Goal: Task Accomplishment & Management: Manage account settings

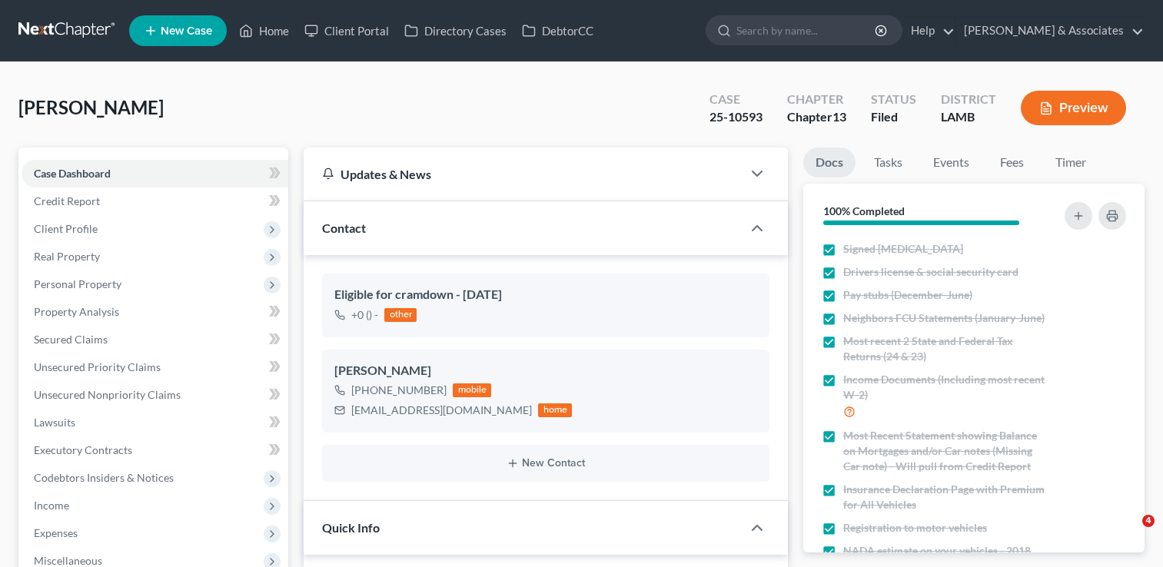
select select "8"
click at [241, 395] on link "Unsecured Nonpriority Claims" at bounding box center [155, 395] width 267 height 28
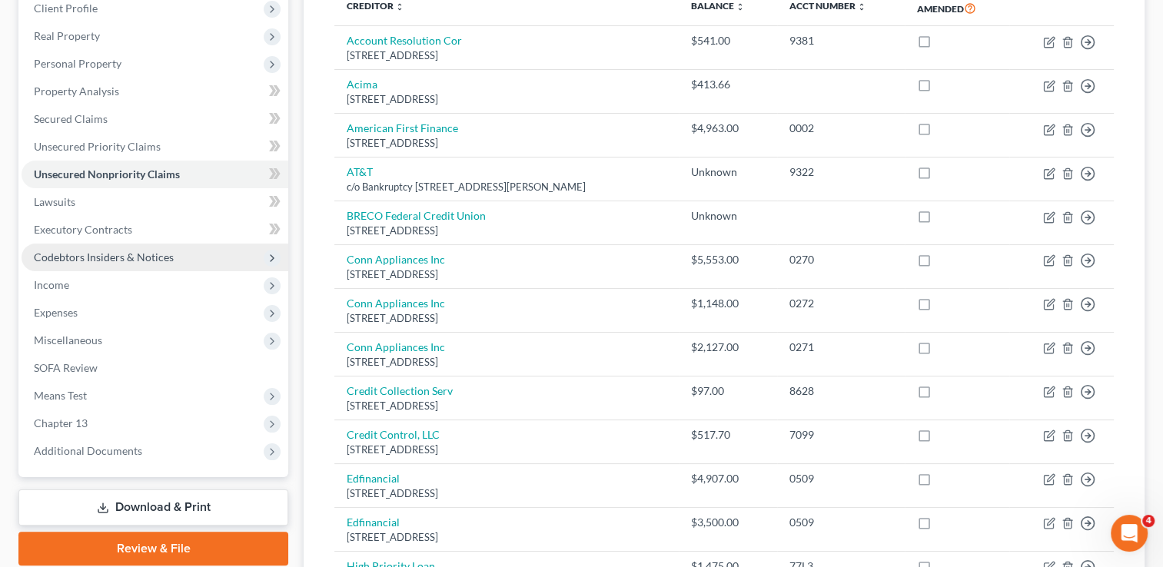
scroll to position [224, 0]
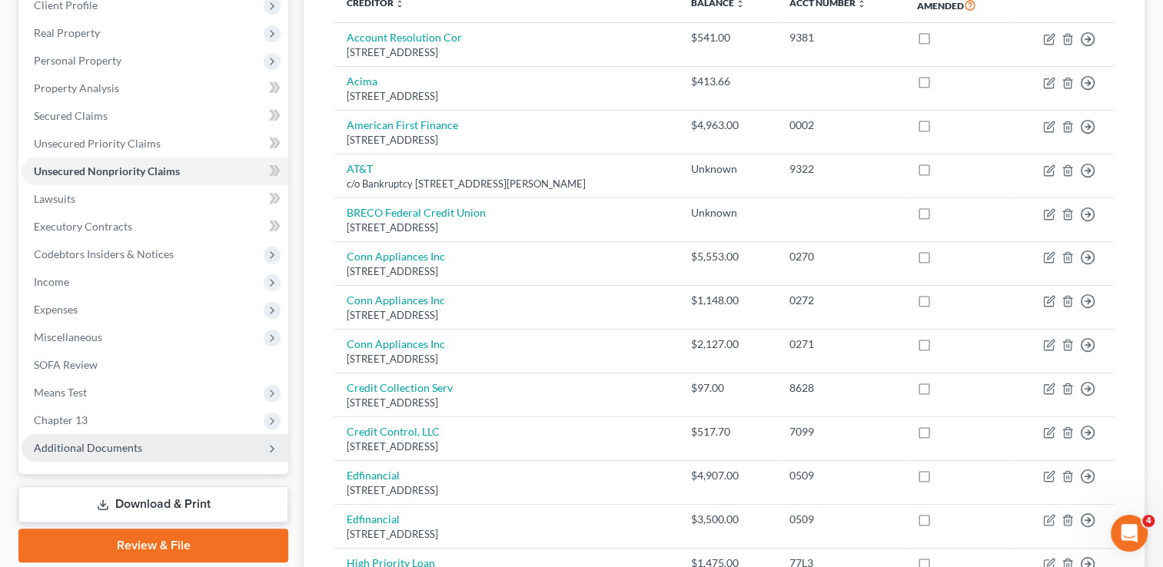
click at [209, 453] on span "Additional Documents" at bounding box center [155, 448] width 267 height 28
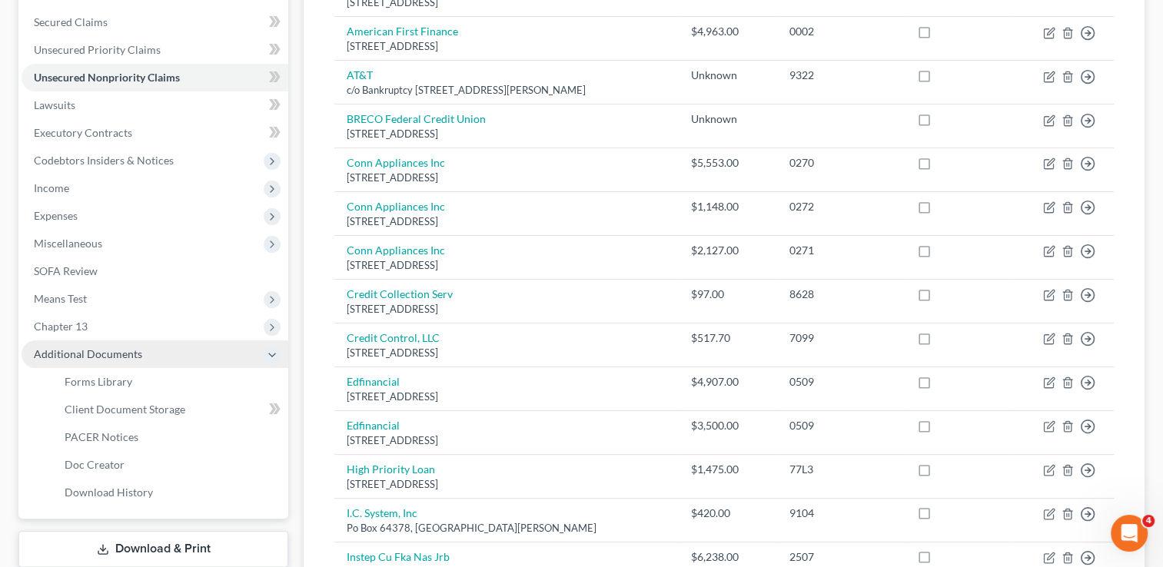
scroll to position [347, 0]
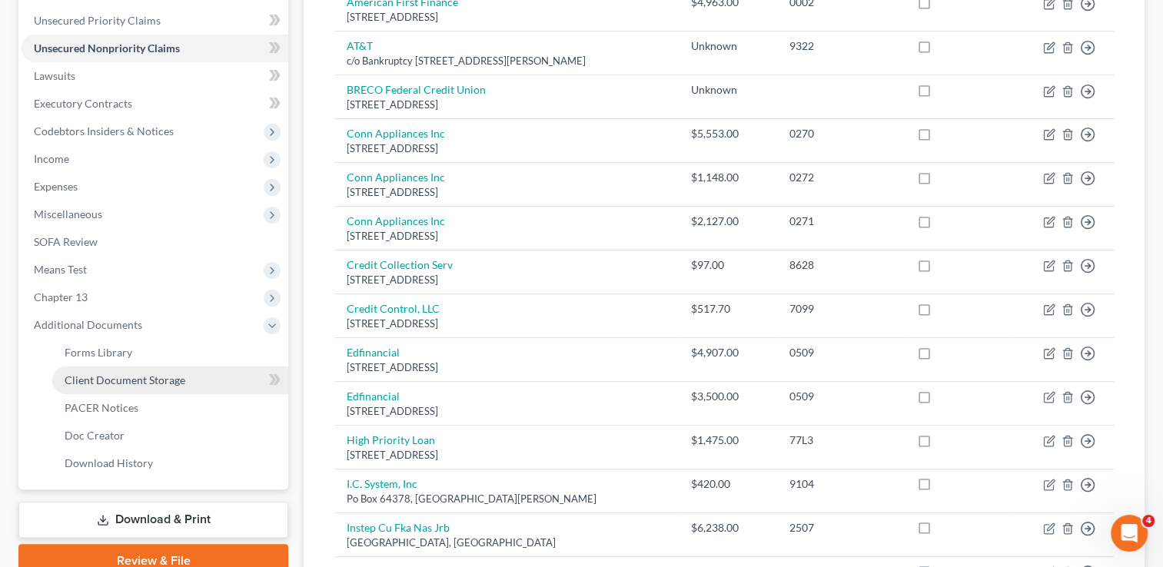
click at [127, 383] on span "Client Document Storage" at bounding box center [125, 379] width 121 height 13
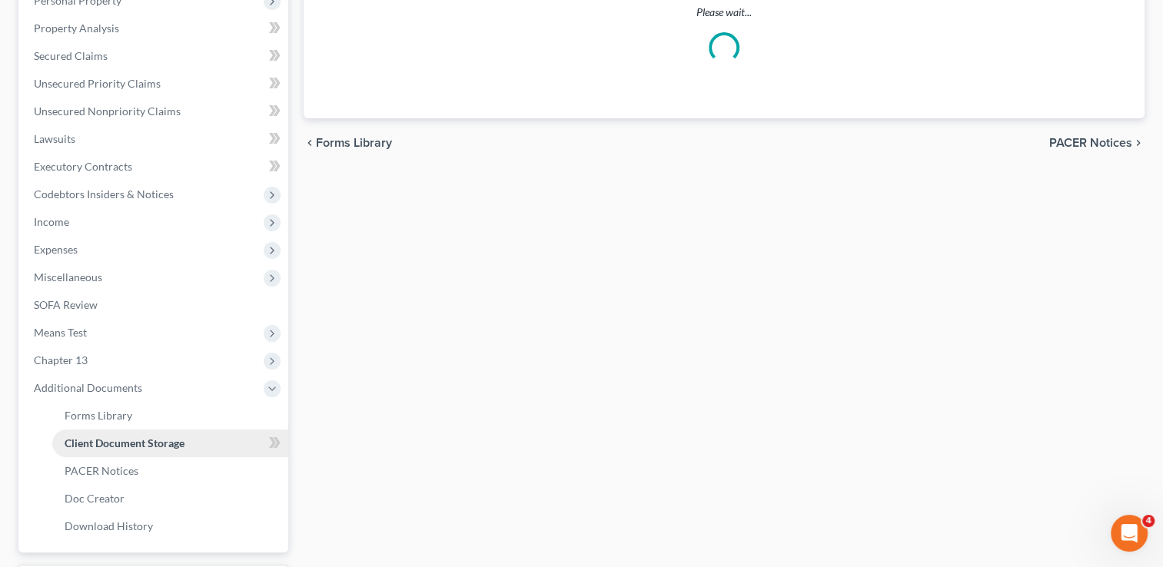
scroll to position [120, 0]
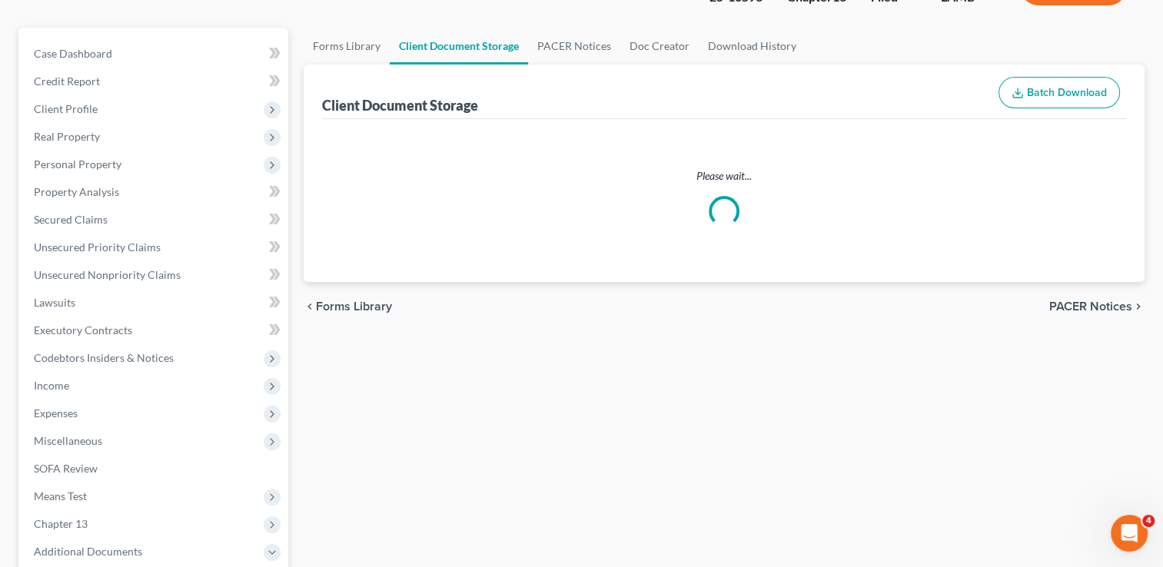
select select "13"
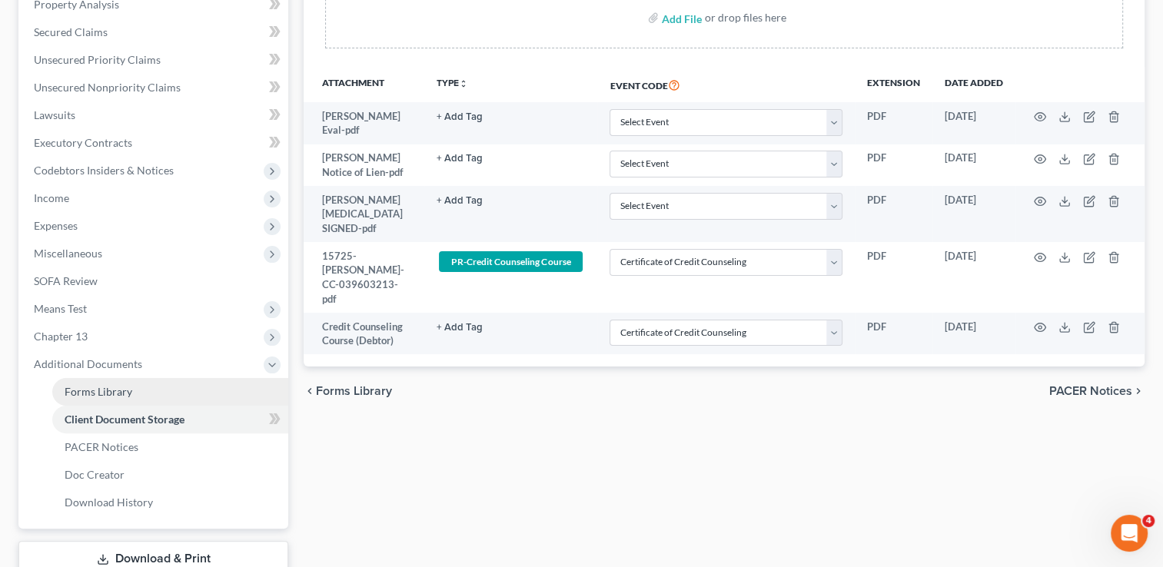
scroll to position [338, 0]
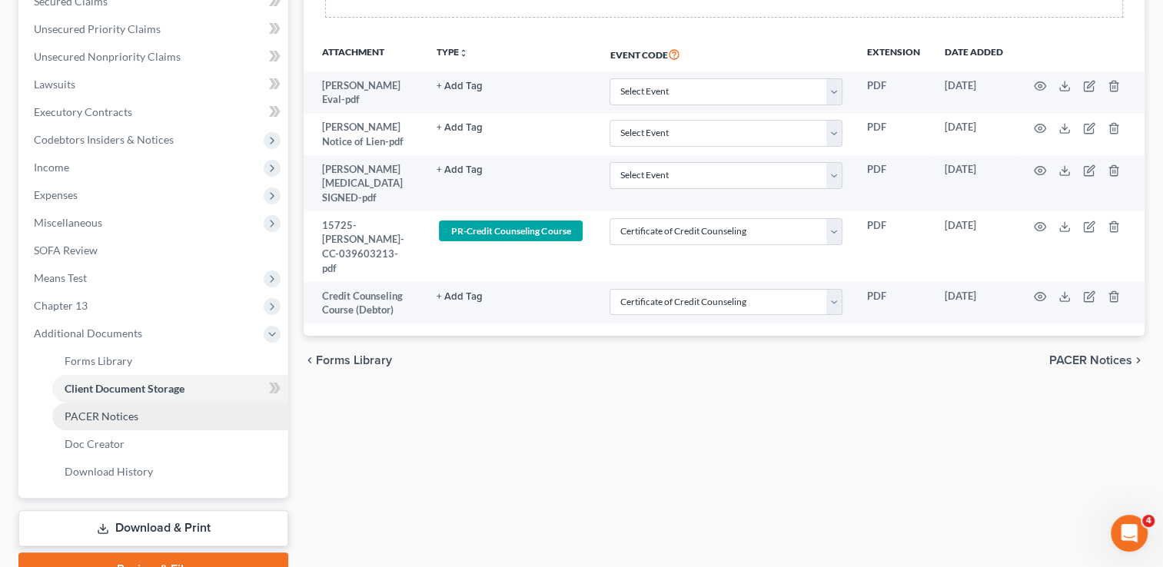
click at [95, 413] on span "PACER Notices" at bounding box center [102, 416] width 74 height 13
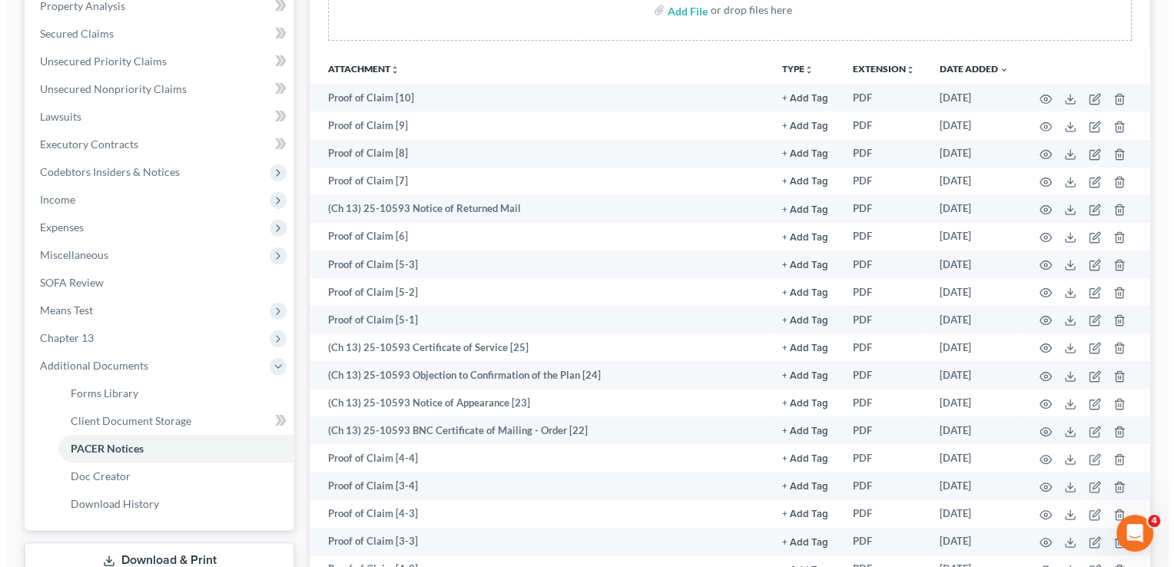
scroll to position [307, 0]
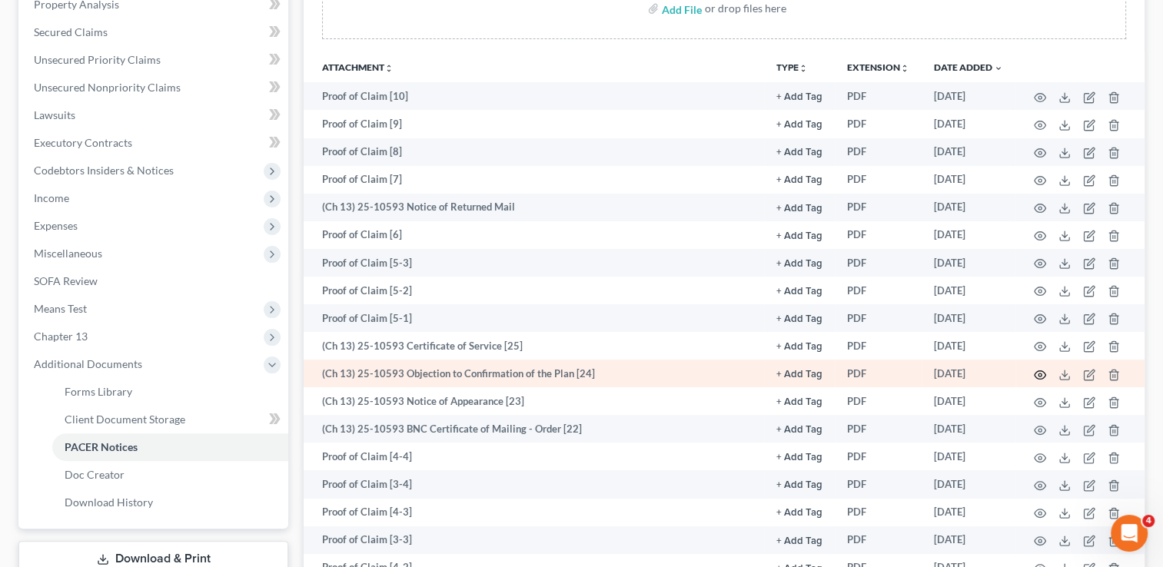
click at [1040, 372] on icon "button" at bounding box center [1040, 375] width 12 height 12
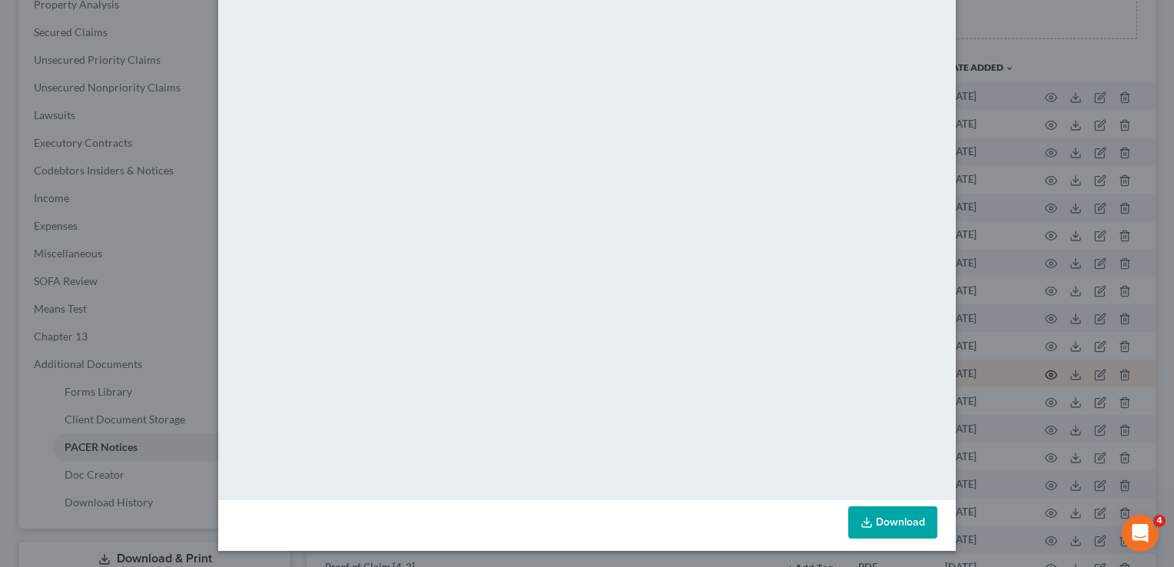
scroll to position [75, 0]
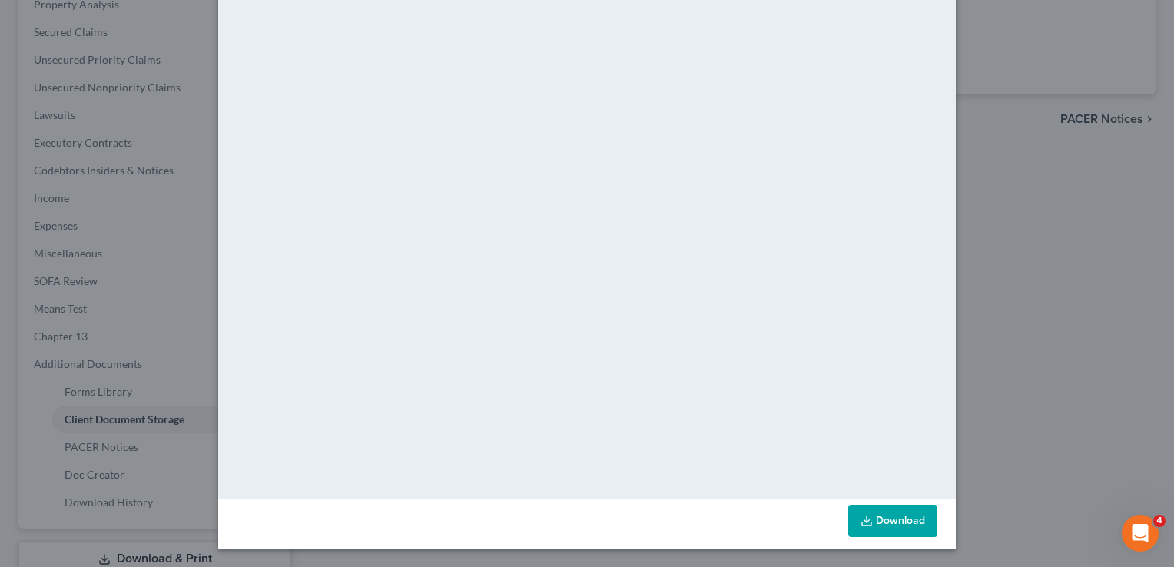
scroll to position [338, 0]
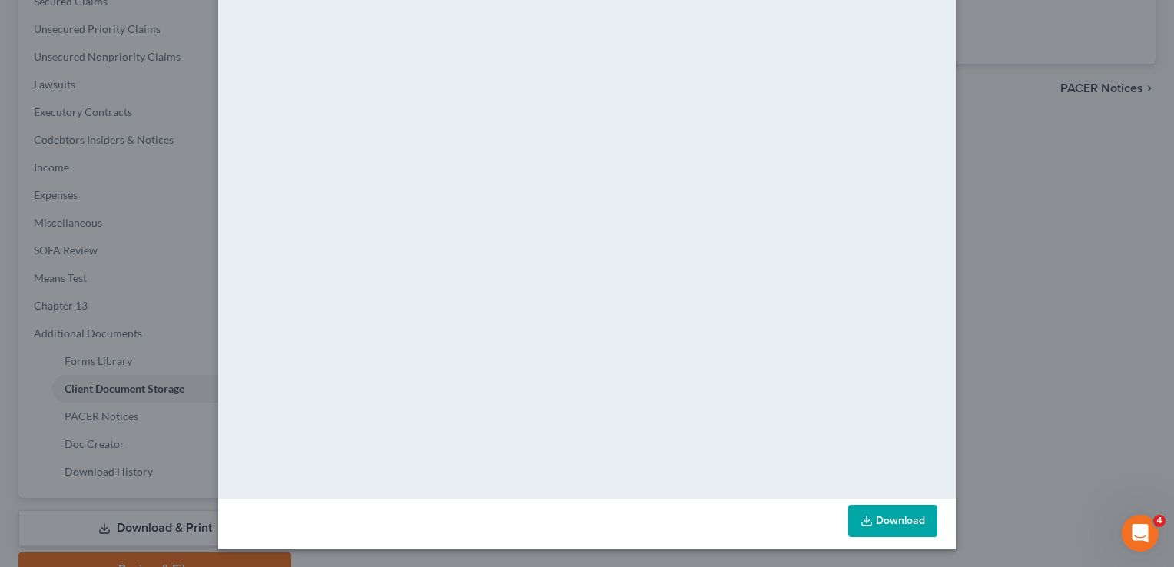
select select "13"
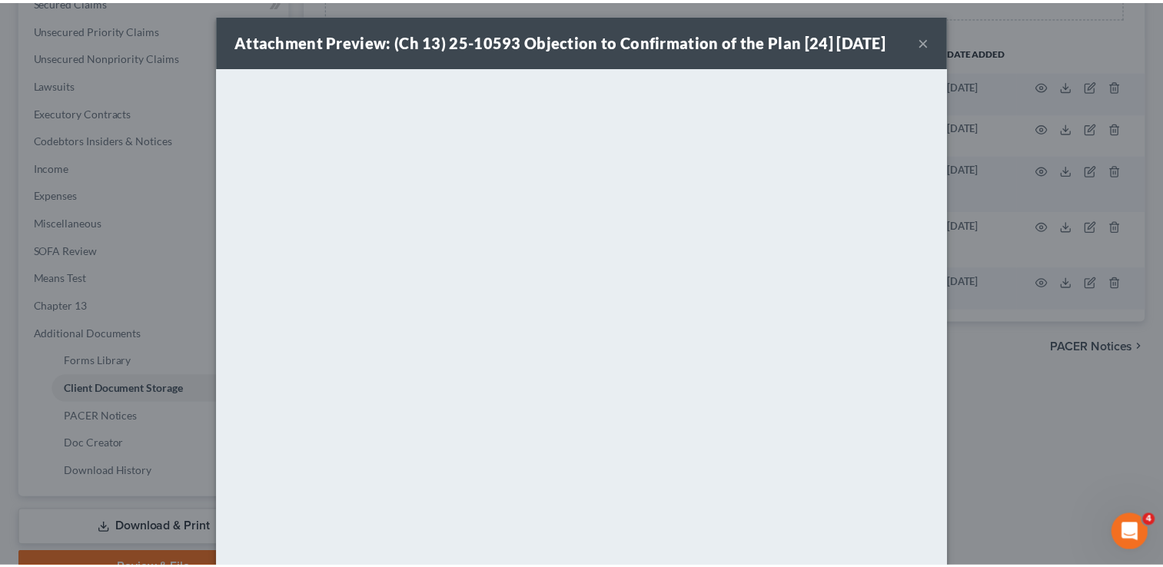
scroll to position [0, 0]
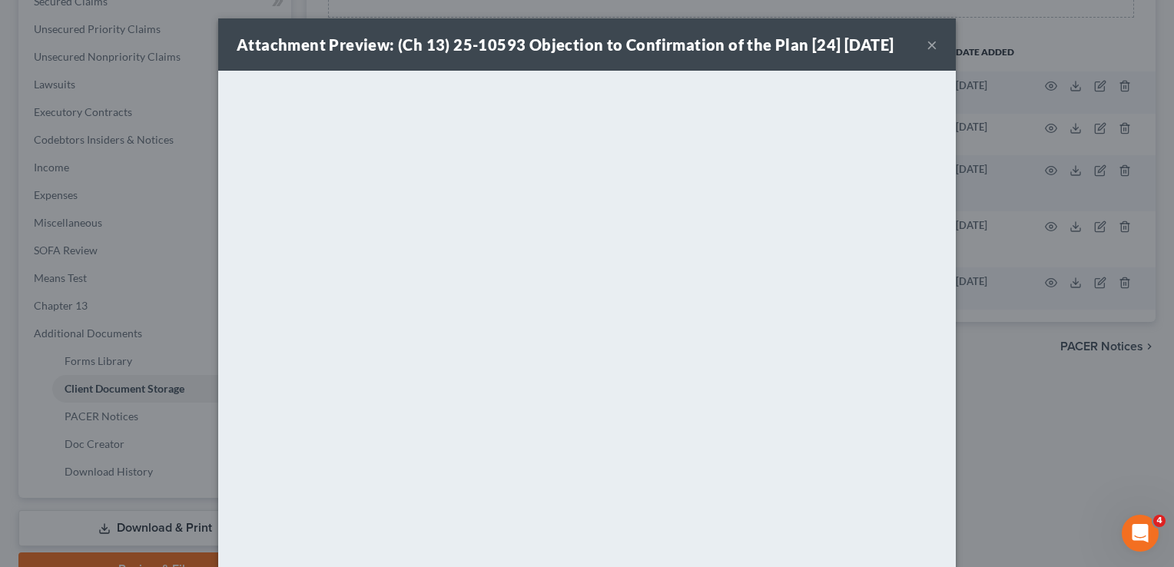
click at [927, 48] on button "×" at bounding box center [932, 44] width 11 height 18
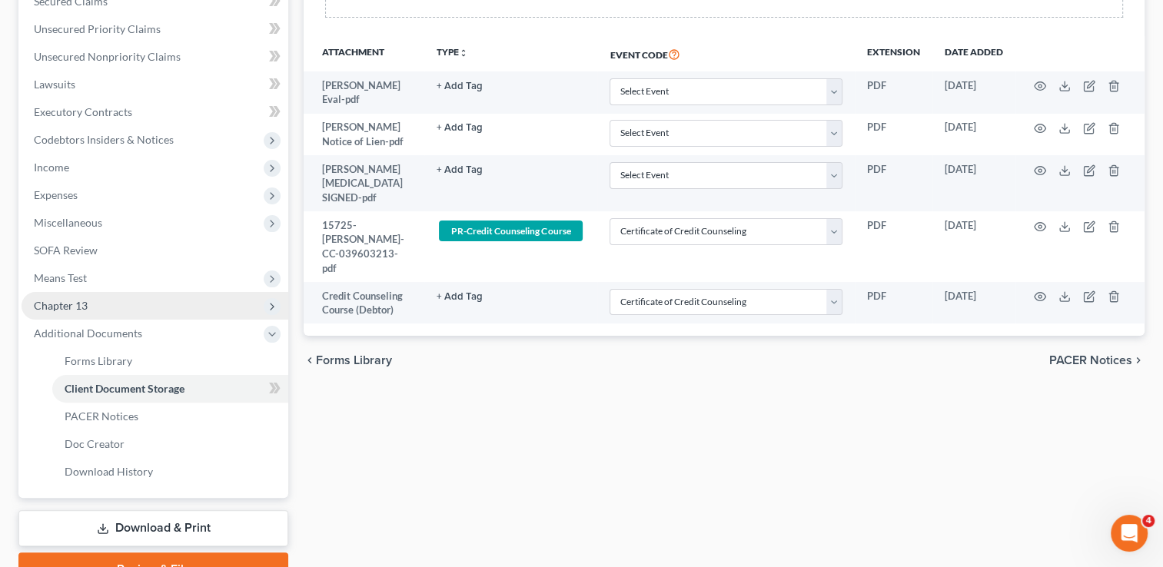
click at [118, 307] on span "Chapter 13" at bounding box center [155, 306] width 267 height 28
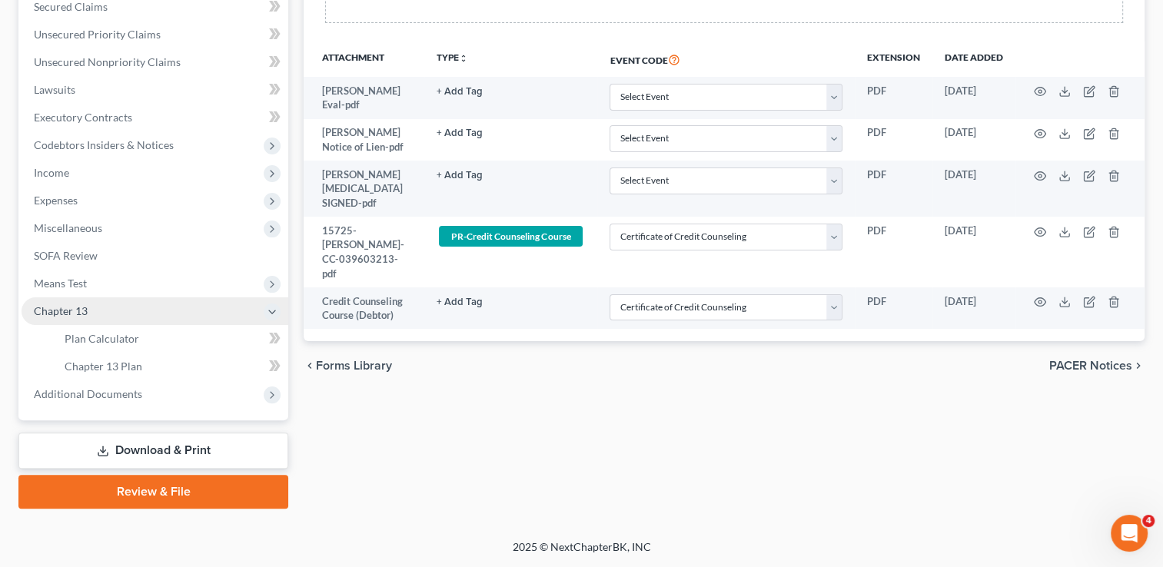
scroll to position [331, 0]
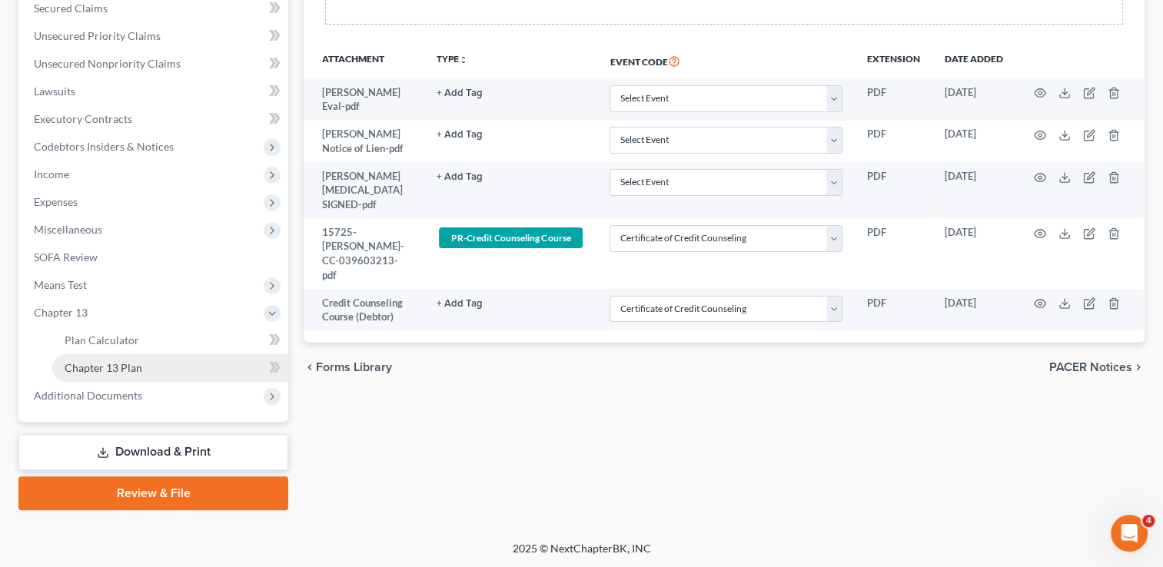
click at [118, 370] on span "Chapter 13 Plan" at bounding box center [104, 367] width 78 height 13
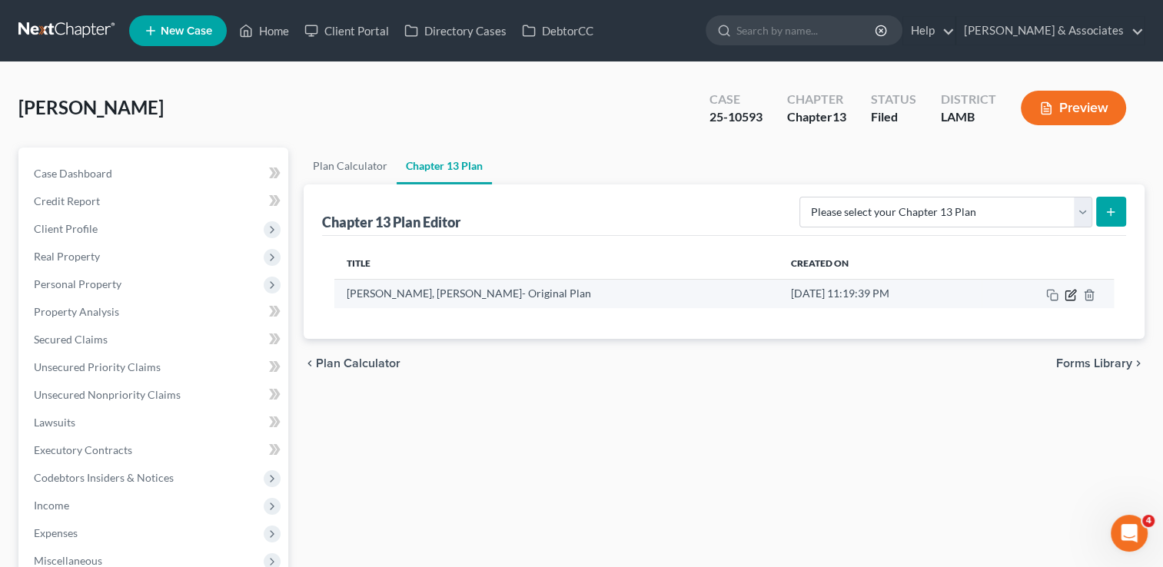
click at [1069, 297] on icon "button" at bounding box center [1070, 295] width 12 height 12
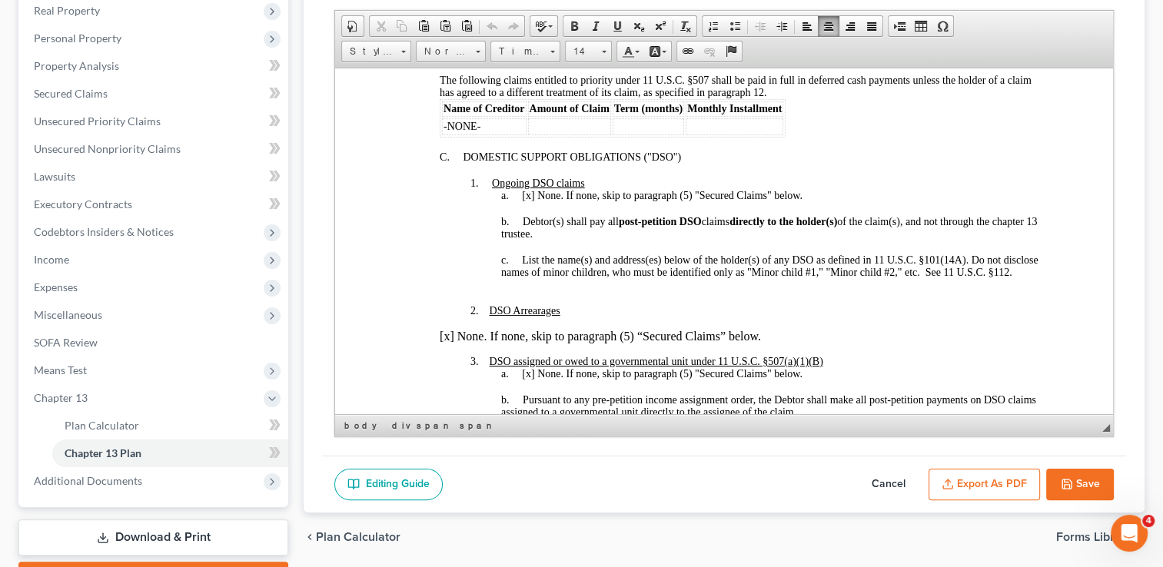
scroll to position [1054, 0]
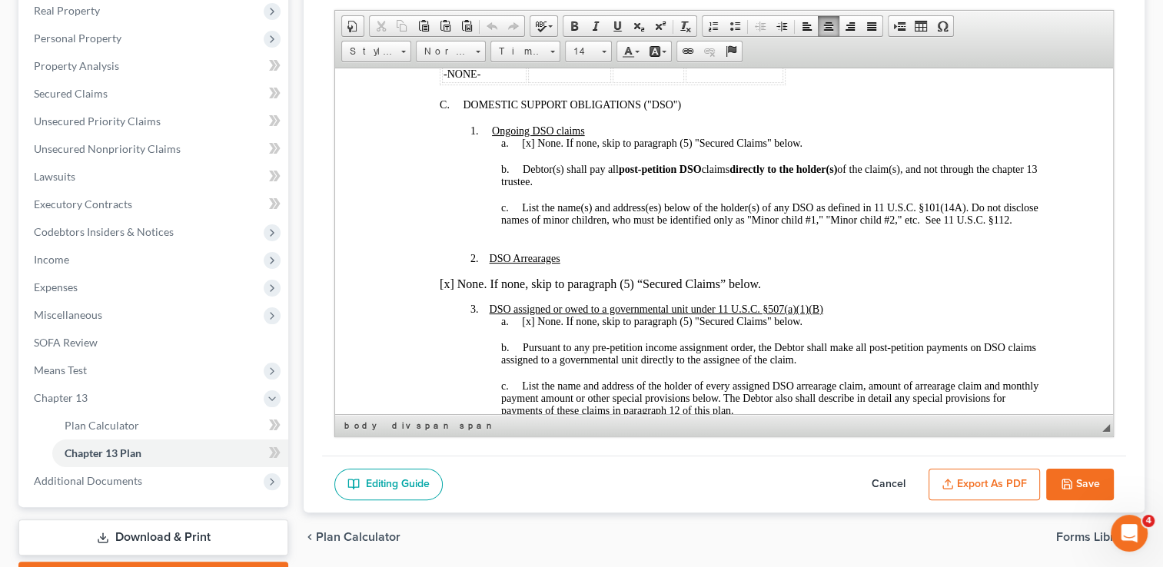
click at [1118, 404] on div "Chapter 13 Plan Name [PERSON_NAME], [PERSON_NAME]- Original Plan Rich Text Edit…" at bounding box center [724, 197] width 804 height 517
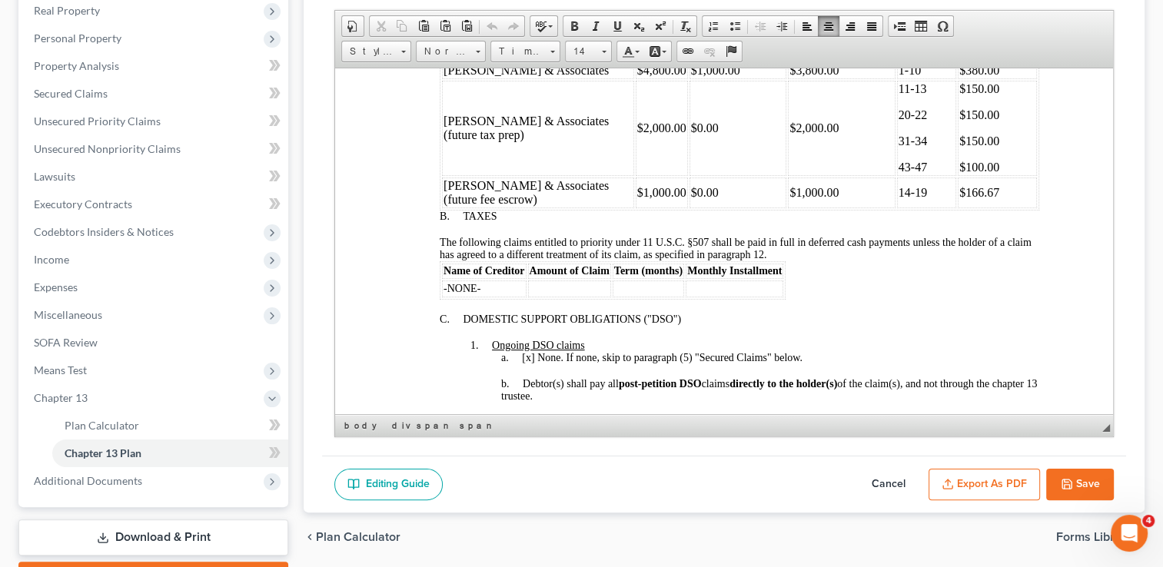
scroll to position [891, 0]
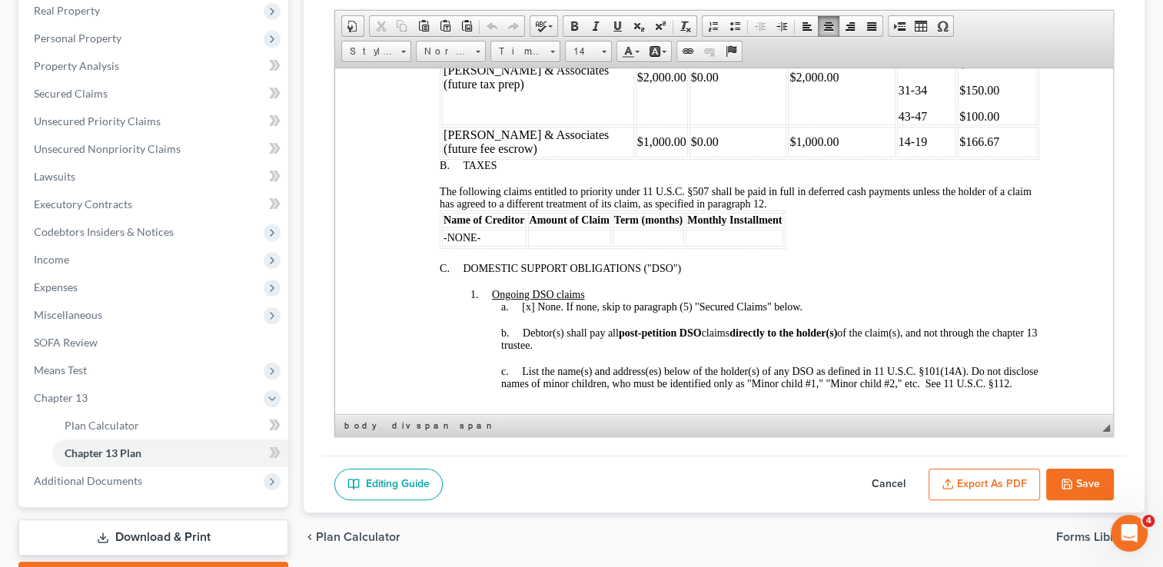
click at [1114, 407] on div "Chapter 13 Plan Name [PERSON_NAME], [PERSON_NAME]- Original Plan Rich Text Edit…" at bounding box center [724, 197] width 804 height 517
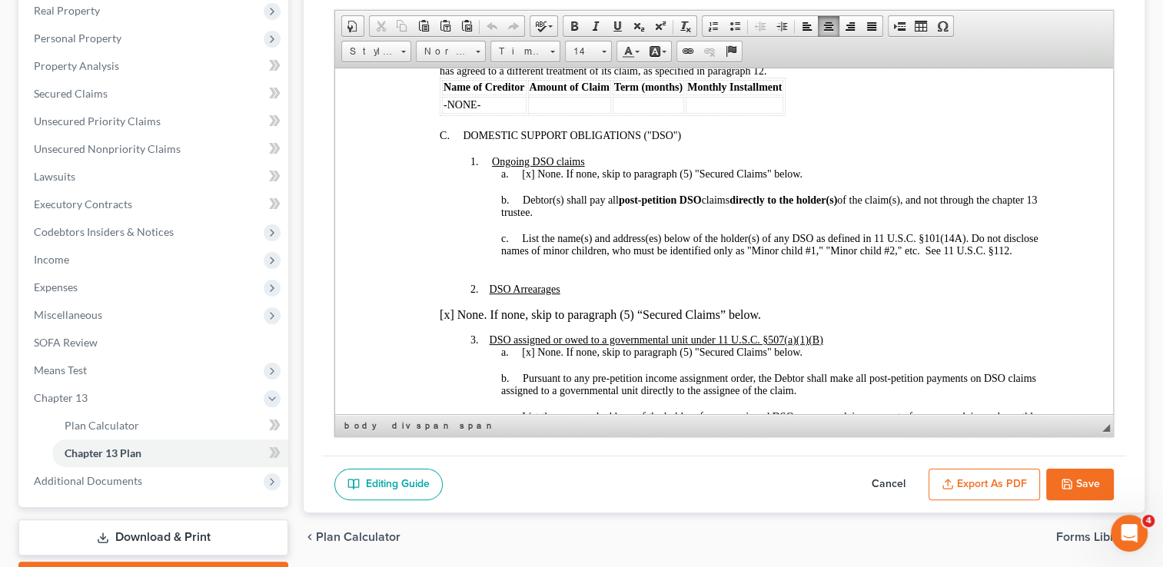
scroll to position [1054, 0]
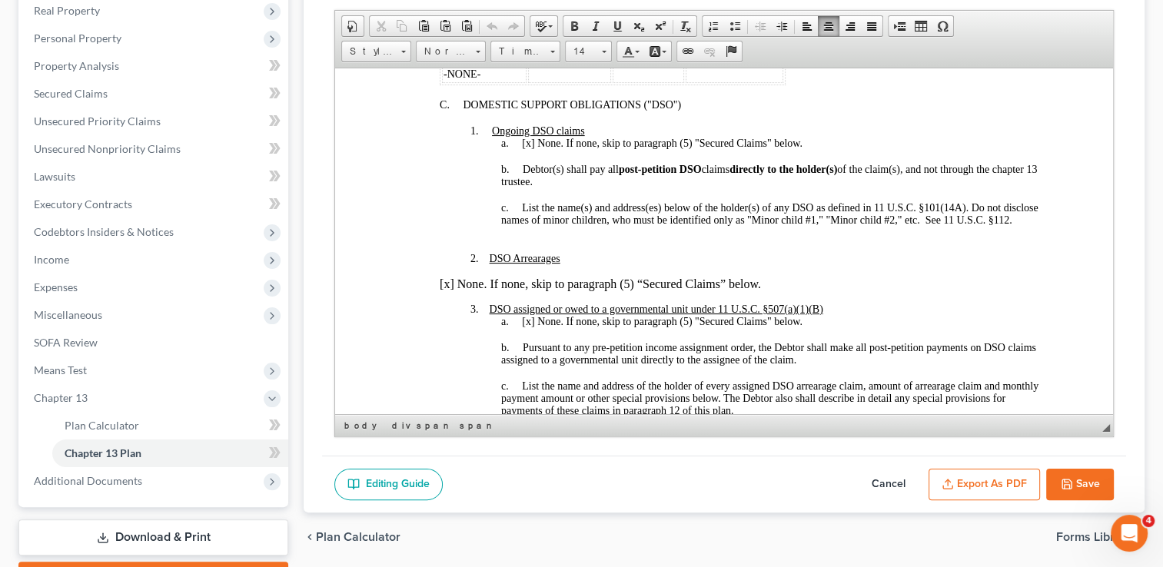
click at [1114, 409] on div "Chapter 13 Plan Name [PERSON_NAME], [PERSON_NAME]- Original Plan Rich Text Edit…" at bounding box center [724, 197] width 804 height 517
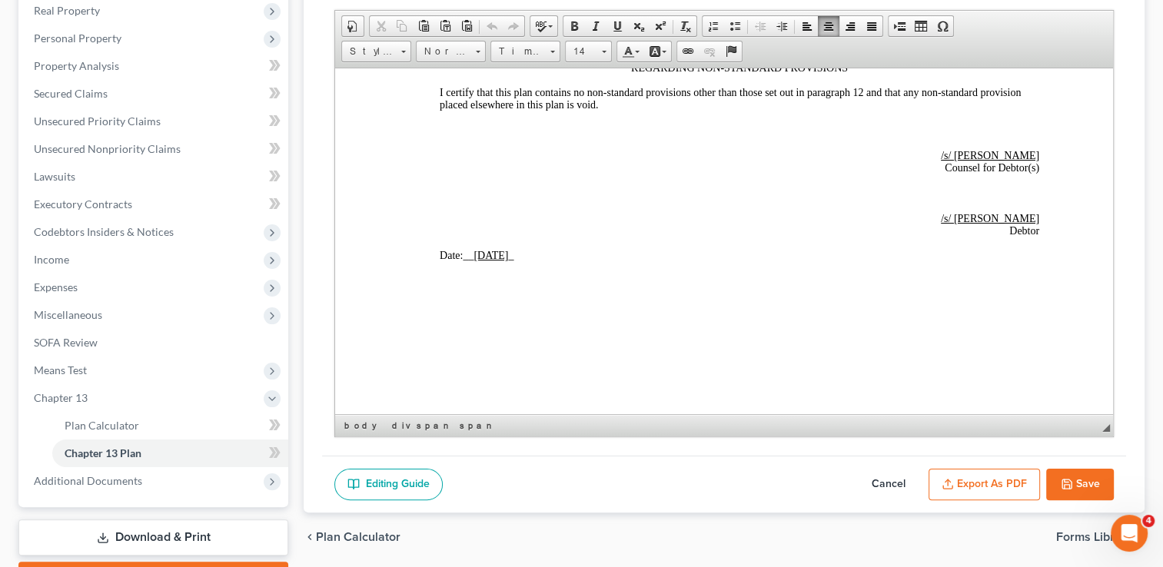
scroll to position [3944, 0]
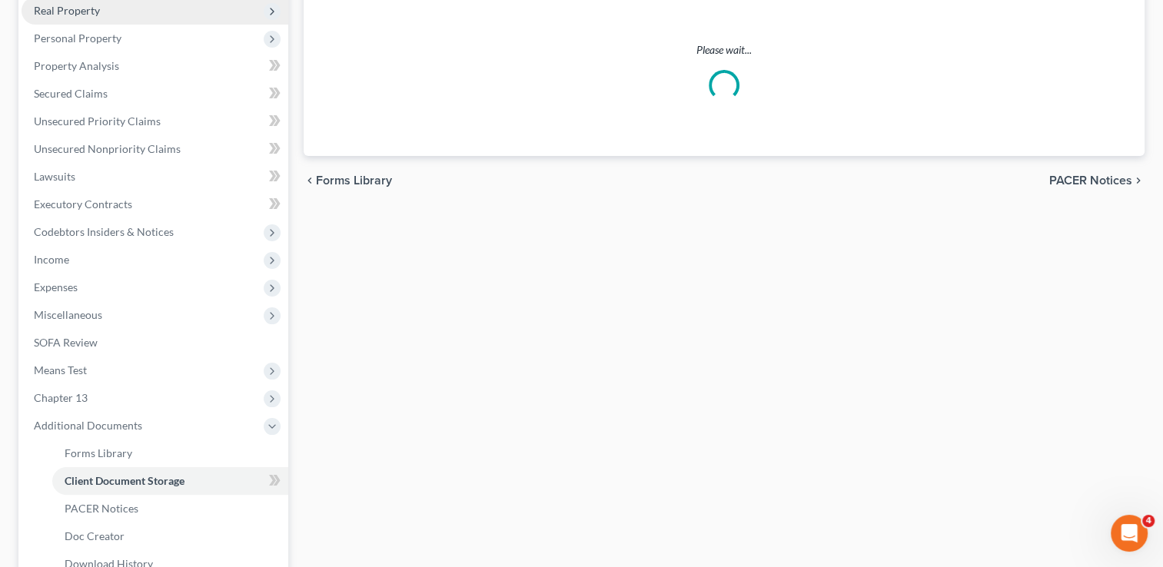
scroll to position [331, 0]
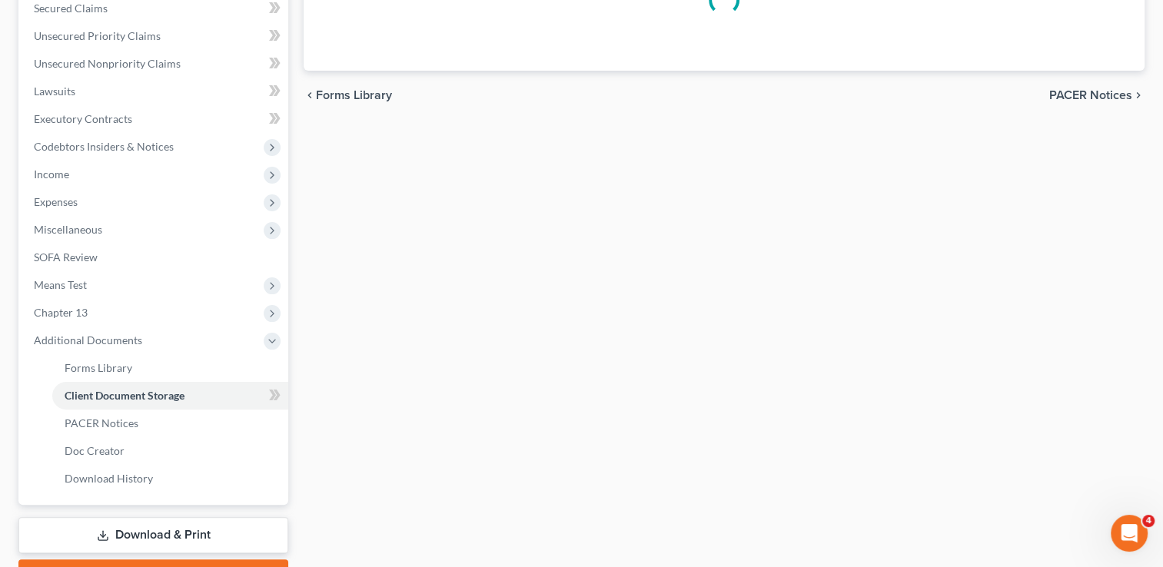
select select "13"
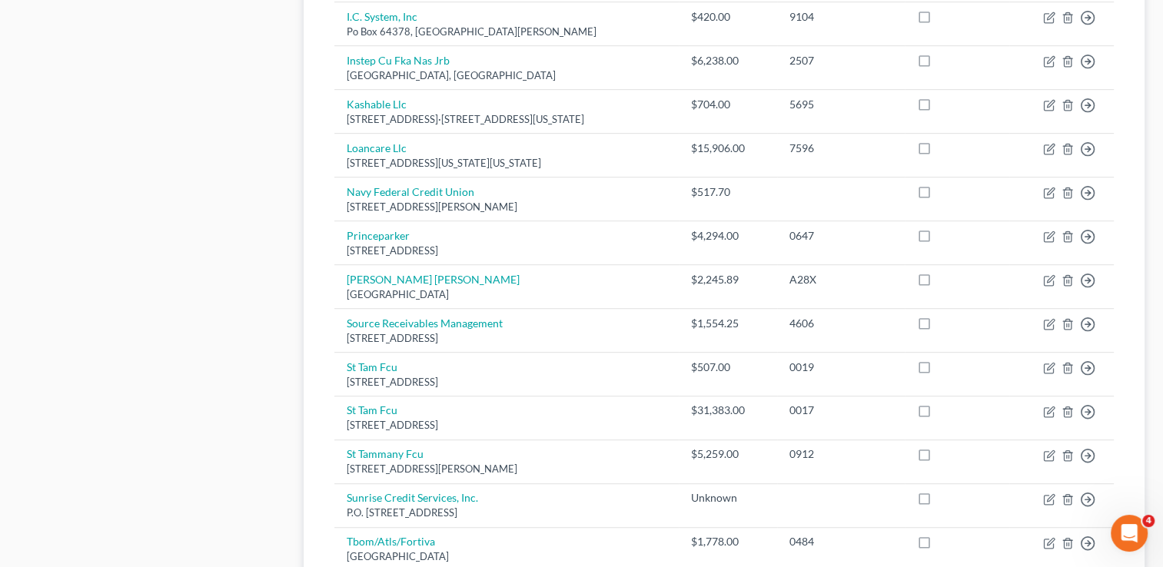
scroll to position [799, 0]
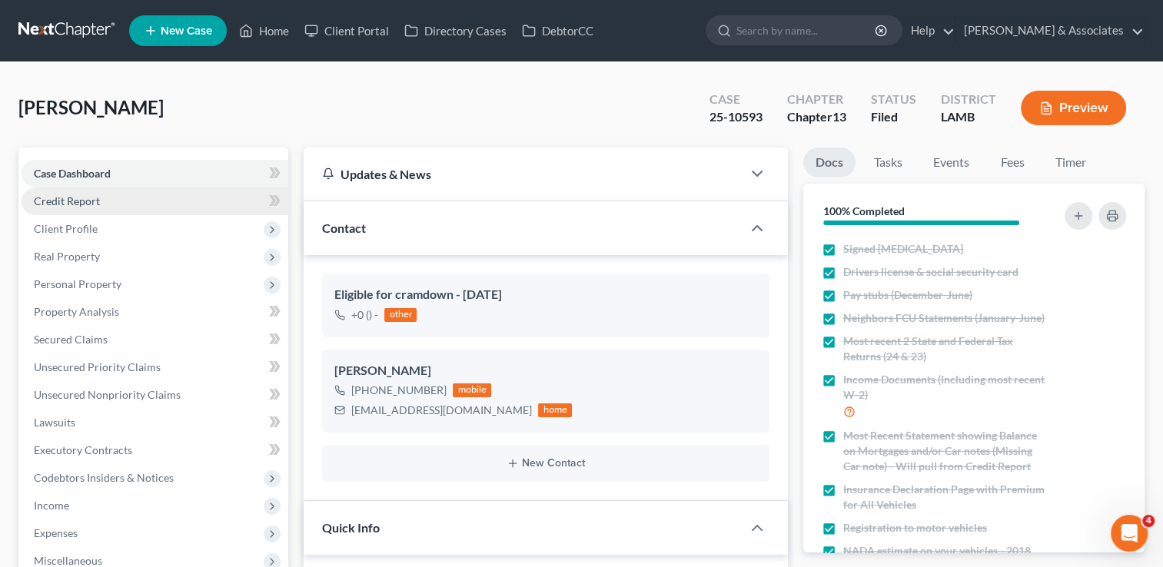
scroll to position [5851, 0]
click at [110, 198] on link "Credit Report" at bounding box center [155, 202] width 267 height 28
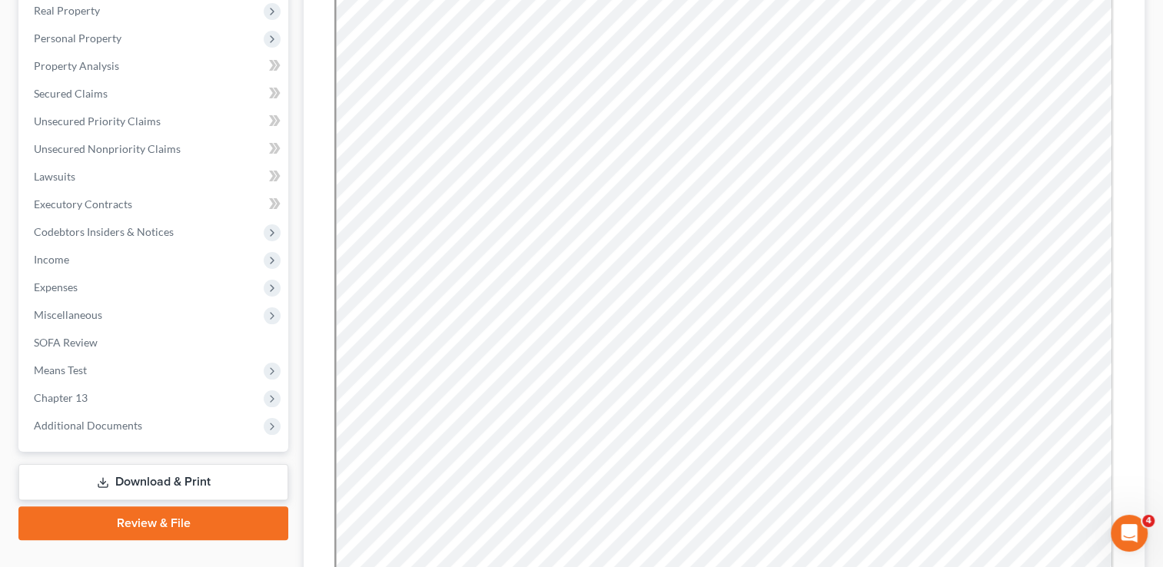
scroll to position [277, 0]
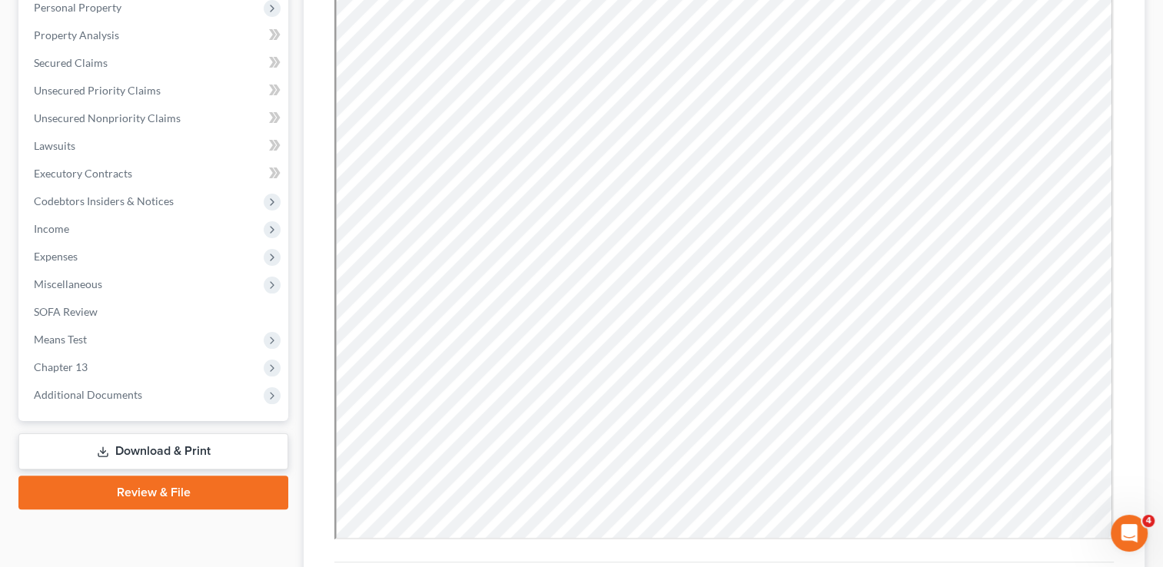
click at [2, 217] on div "[PERSON_NAME] Upgraded Case 25-10593 Chapter Chapter 13 Status Filed District L…" at bounding box center [581, 245] width 1163 height 919
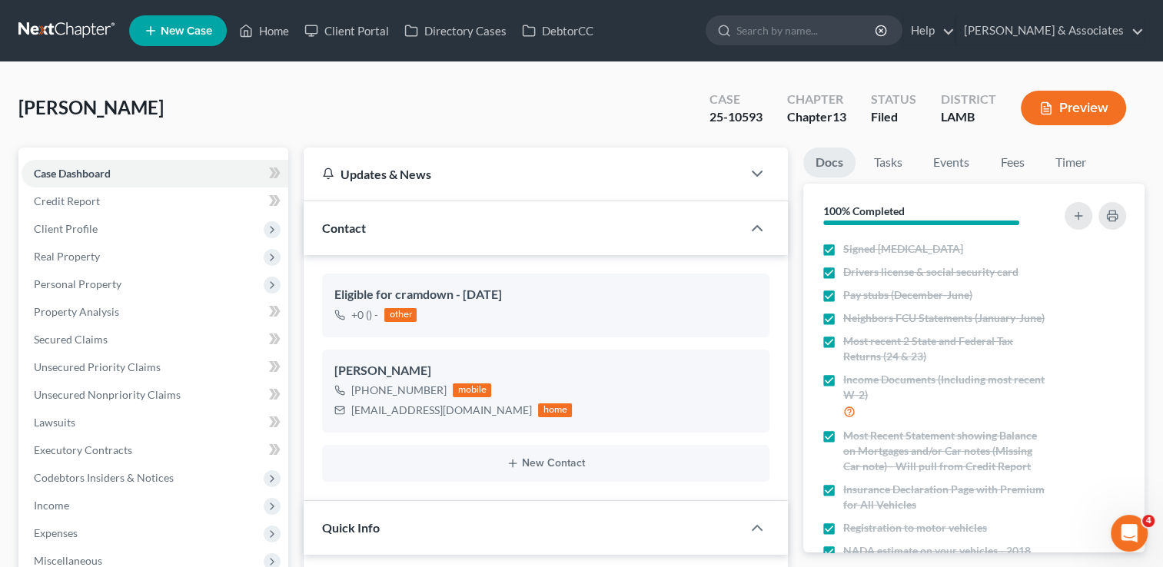
scroll to position [5851, 0]
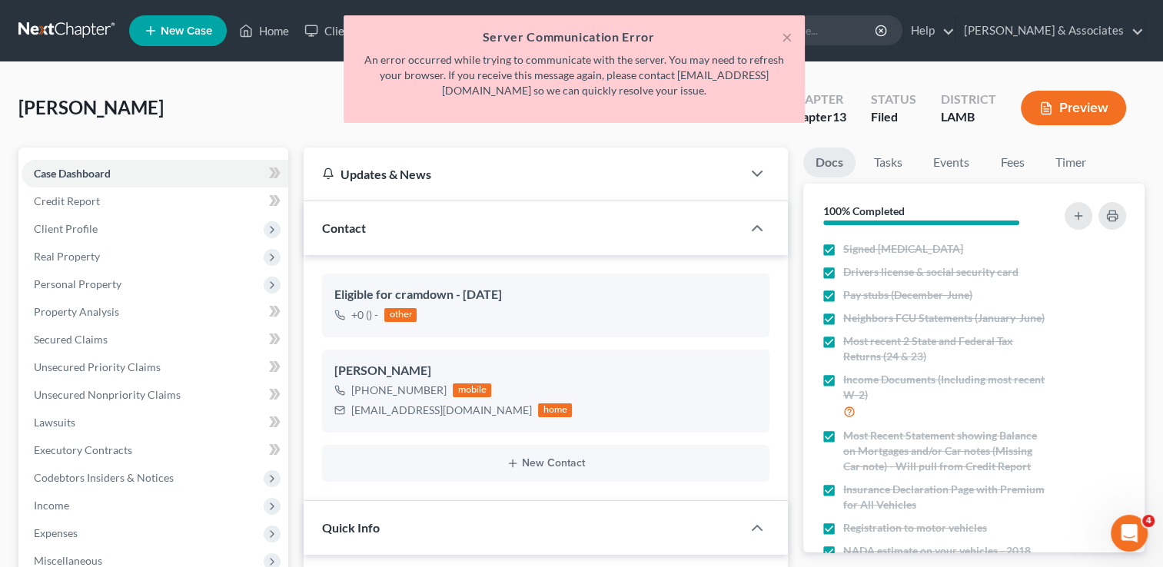
click at [584, 201] on div "Contact" at bounding box center [523, 227] width 438 height 53
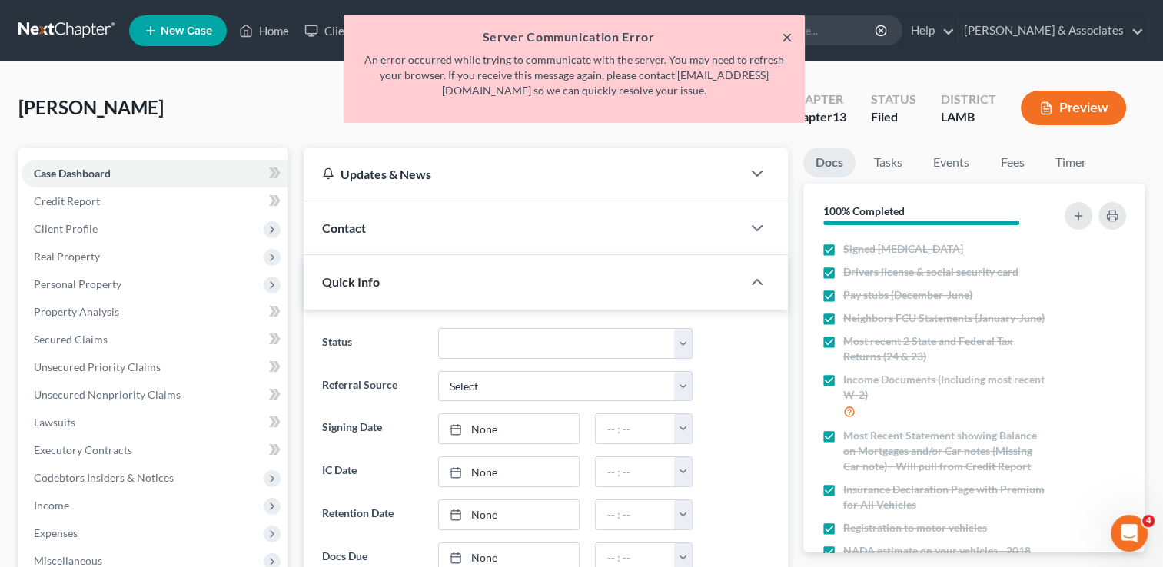
click at [785, 35] on button "×" at bounding box center [787, 37] width 11 height 18
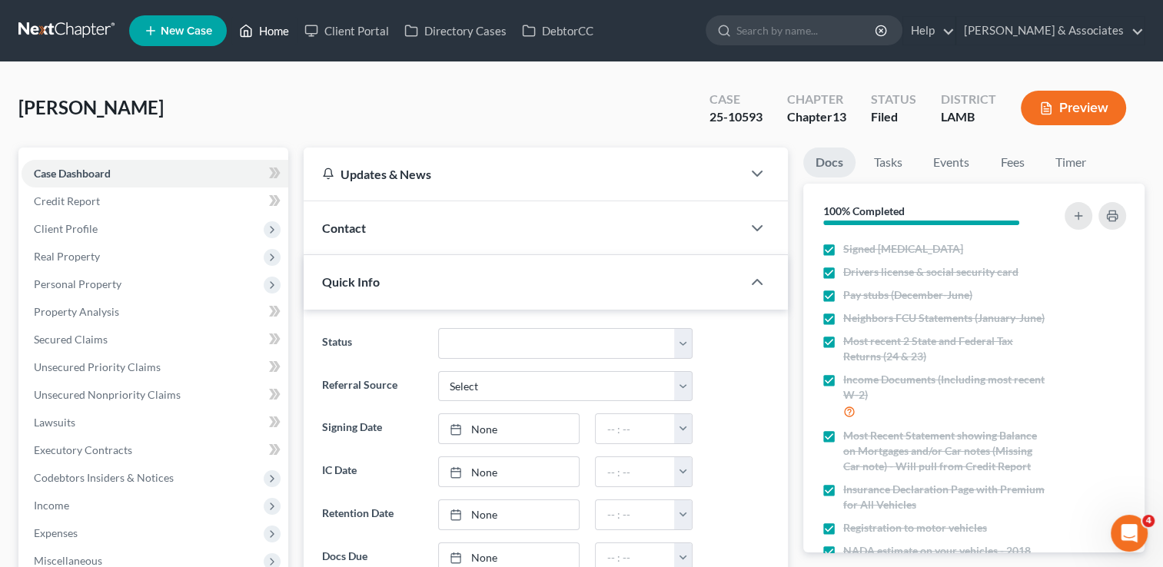
click at [274, 26] on link "Home" at bounding box center [263, 31] width 65 height 28
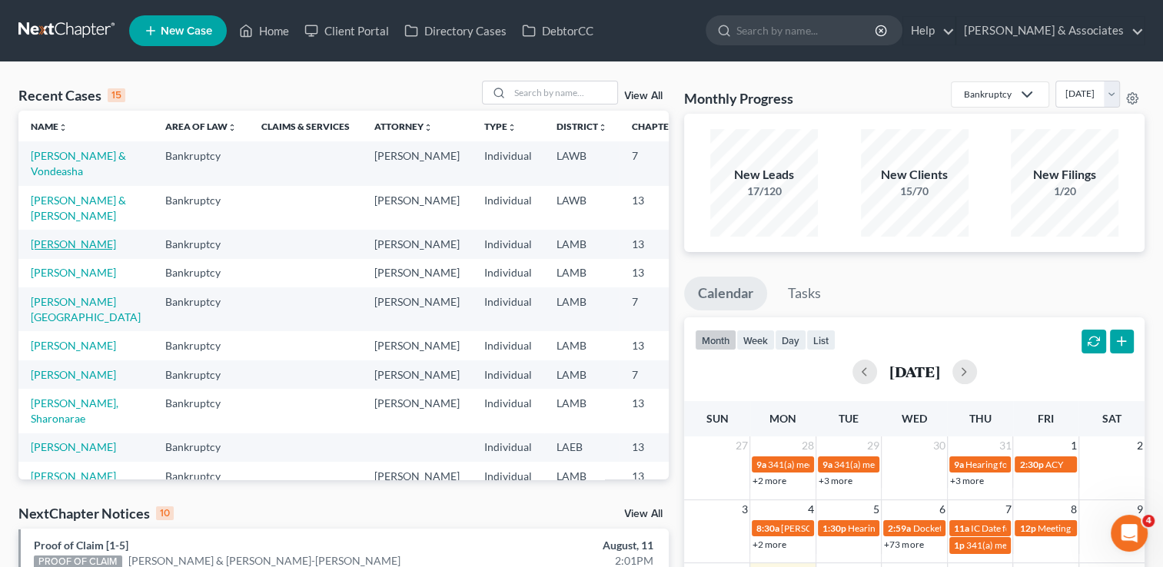
click at [52, 251] on link "[PERSON_NAME]" at bounding box center [73, 243] width 85 height 13
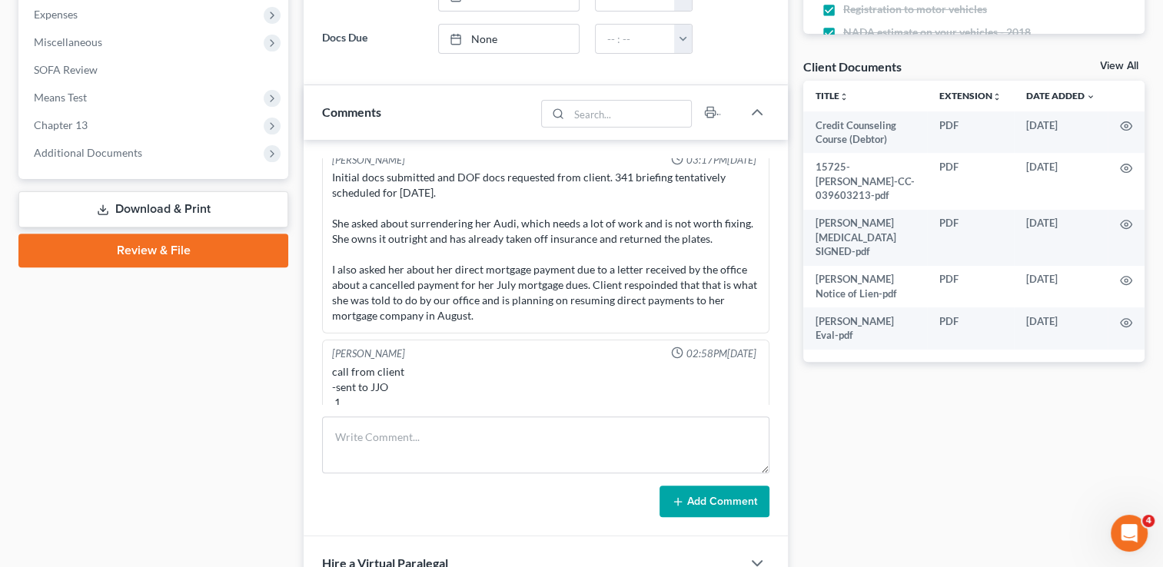
scroll to position [523, 0]
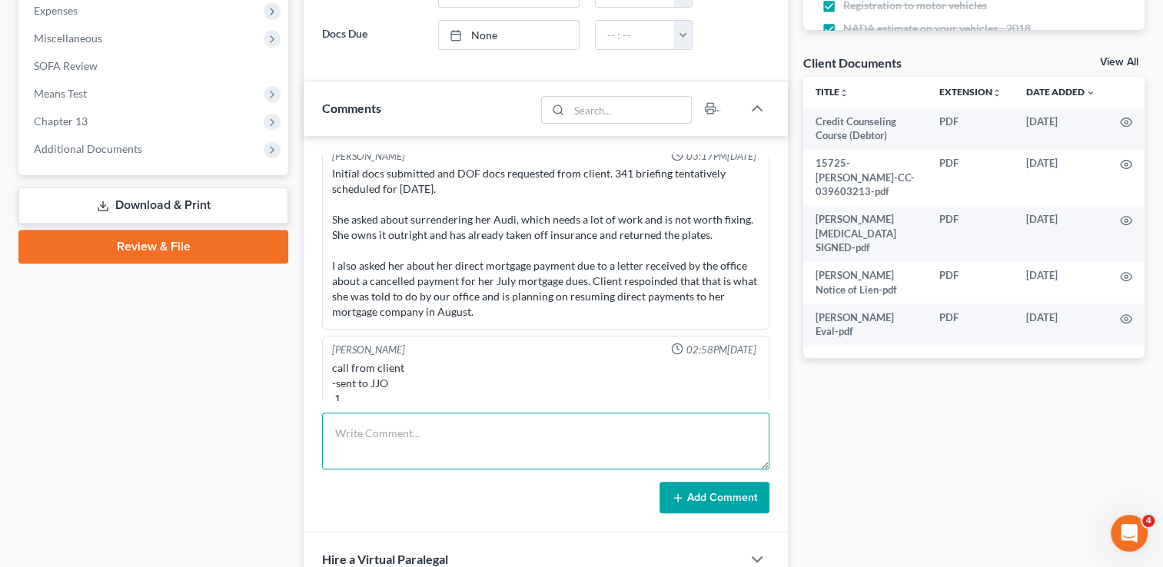
click at [606, 454] on textarea at bounding box center [545, 441] width 447 height 57
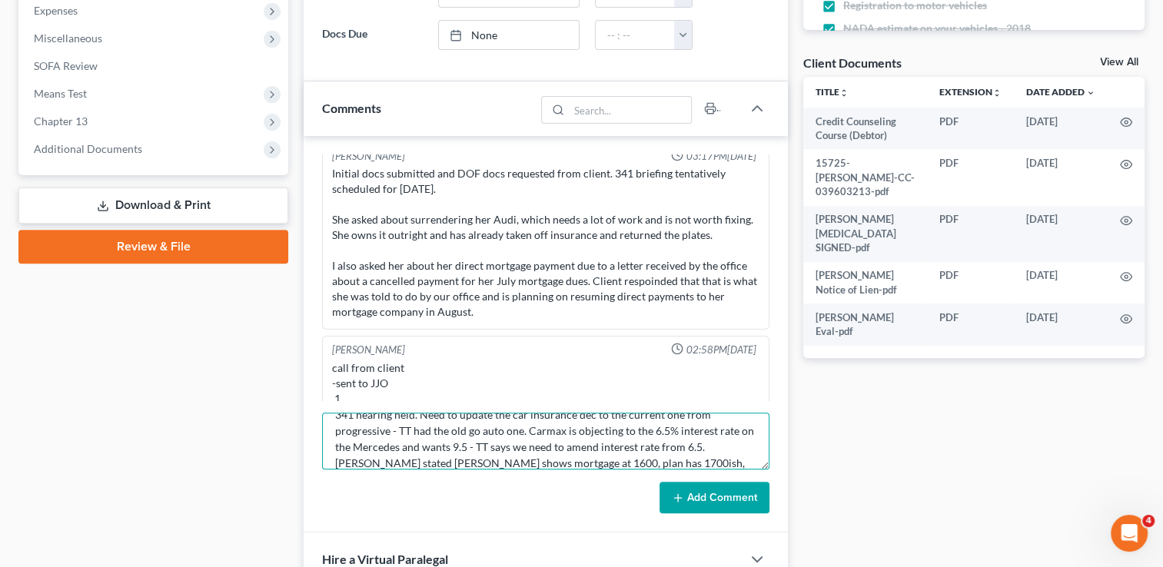
scroll to position [35, 0]
click at [715, 440] on textarea "341 hearing held. Need to update the car insurance dec to the current one from …" at bounding box center [545, 441] width 447 height 57
type textarea "341 hearing held. Need to update the car insurance dec to the current one from …"
click at [675, 498] on line at bounding box center [677, 498] width 7 height 0
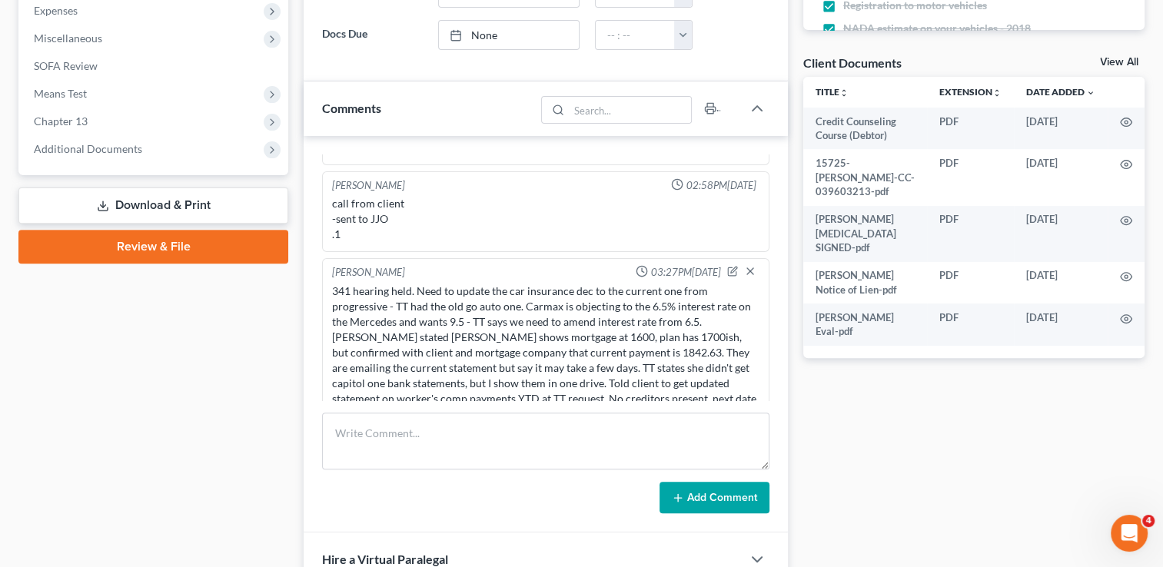
scroll to position [6046, 0]
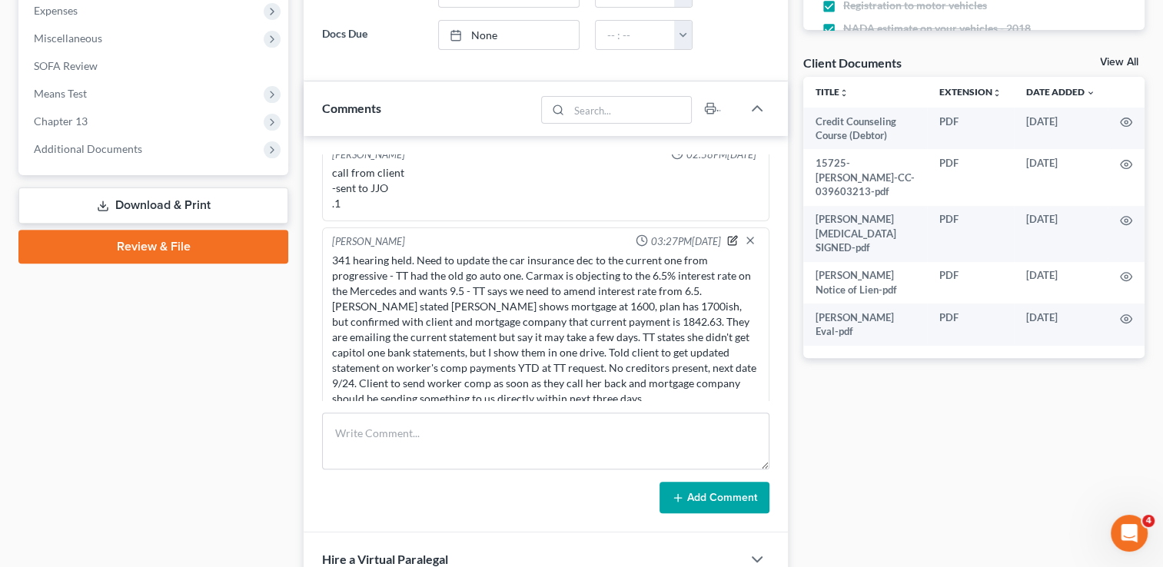
click at [727, 235] on icon "button" at bounding box center [732, 240] width 11 height 11
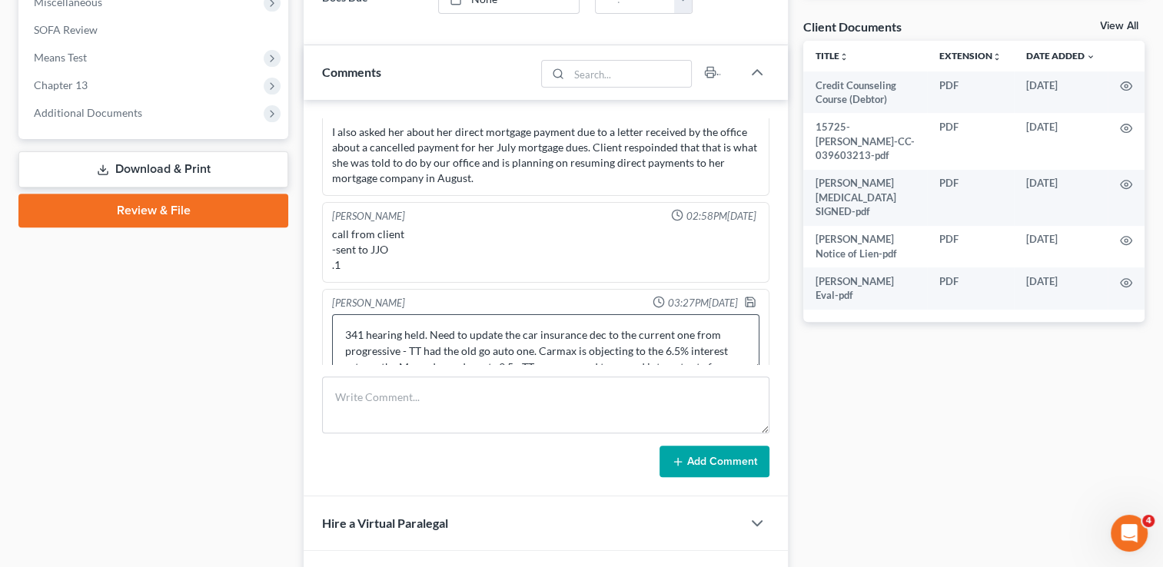
scroll to position [584, 0]
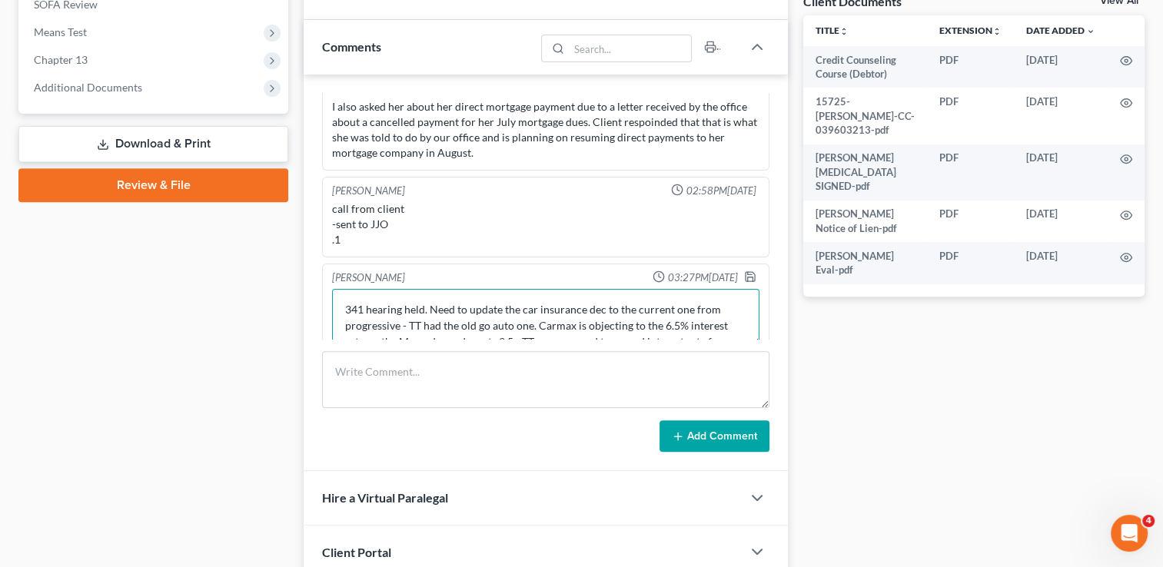
click at [599, 302] on textarea "341 hearing held. Need to update the car insurance dec to the current one from …" at bounding box center [545, 317] width 427 height 57
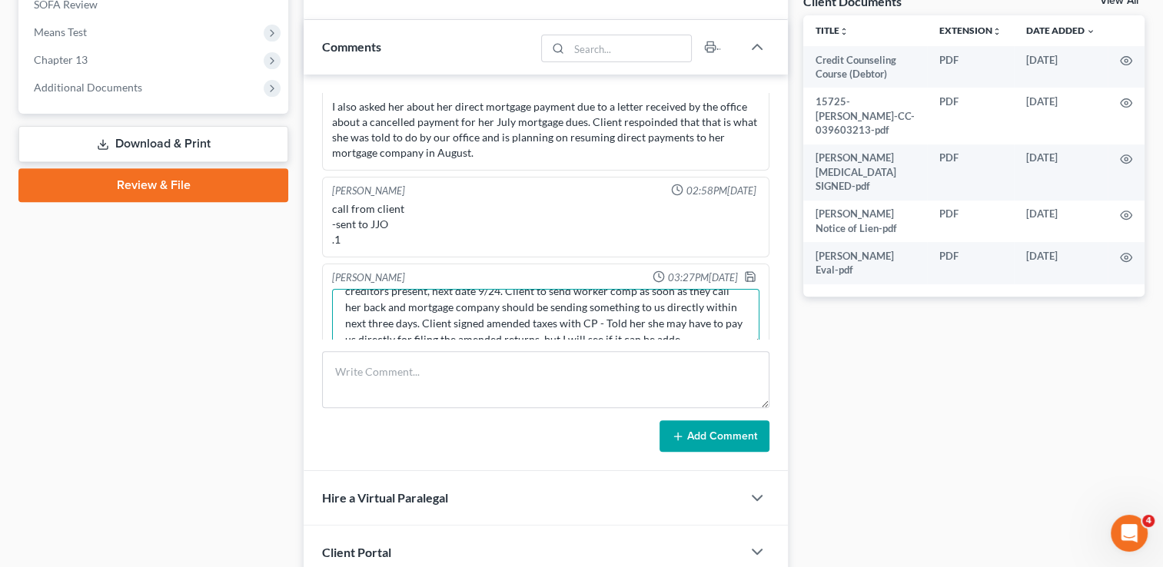
scroll to position [164, 0]
type textarea "341 hearing held. Need to update the car insurance dec to the current one from …"
click at [744, 271] on icon "button" at bounding box center [750, 277] width 12 height 12
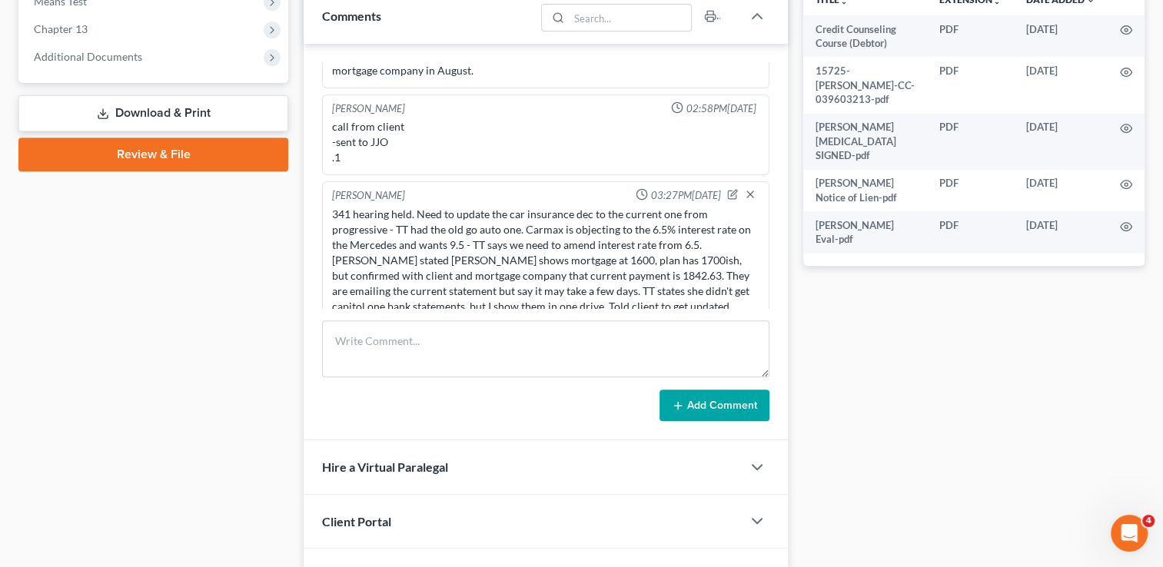
scroll to position [6077, 0]
